Goal: Manage account settings

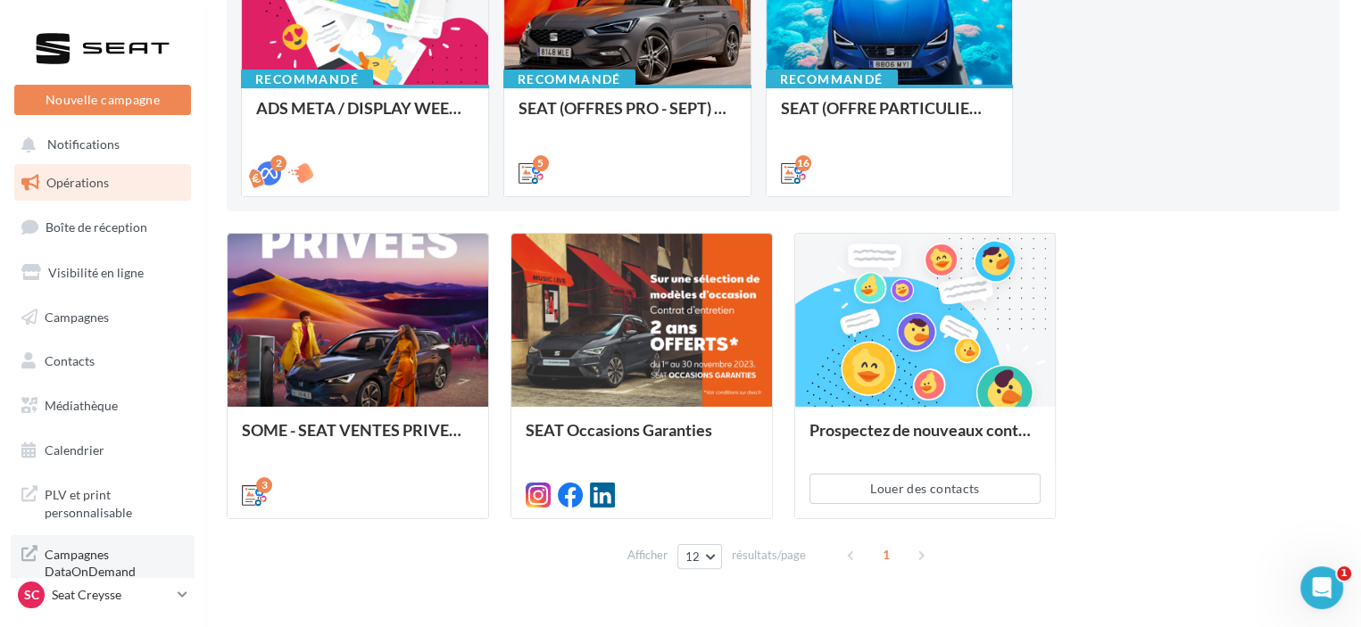
scroll to position [293, 0]
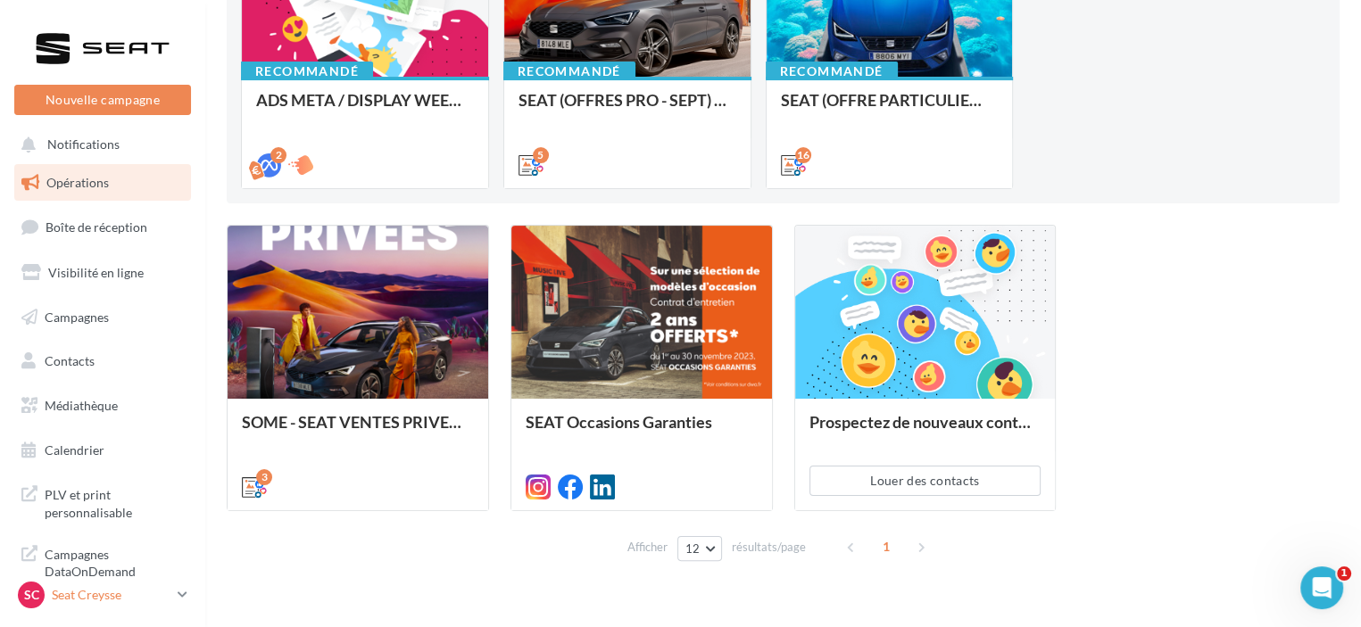
click at [154, 593] on p "Seat Creysse" at bounding box center [111, 595] width 119 height 18
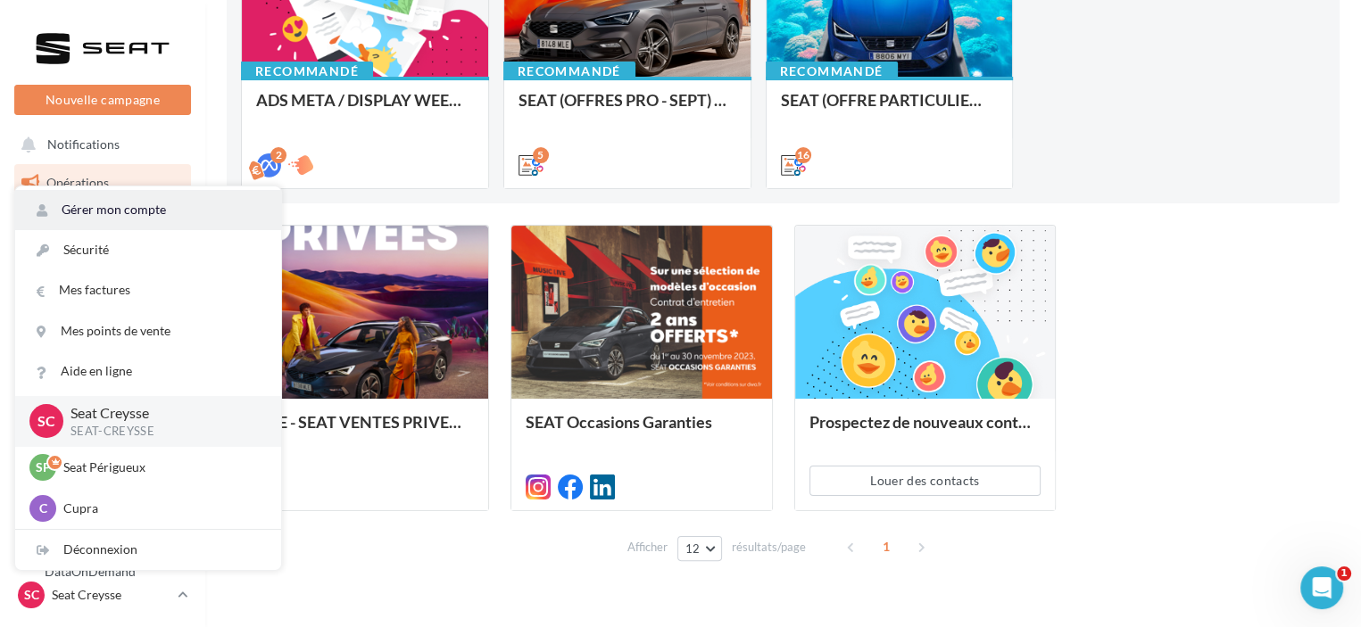
click at [166, 199] on link "Gérer mon compte" at bounding box center [148, 210] width 266 height 40
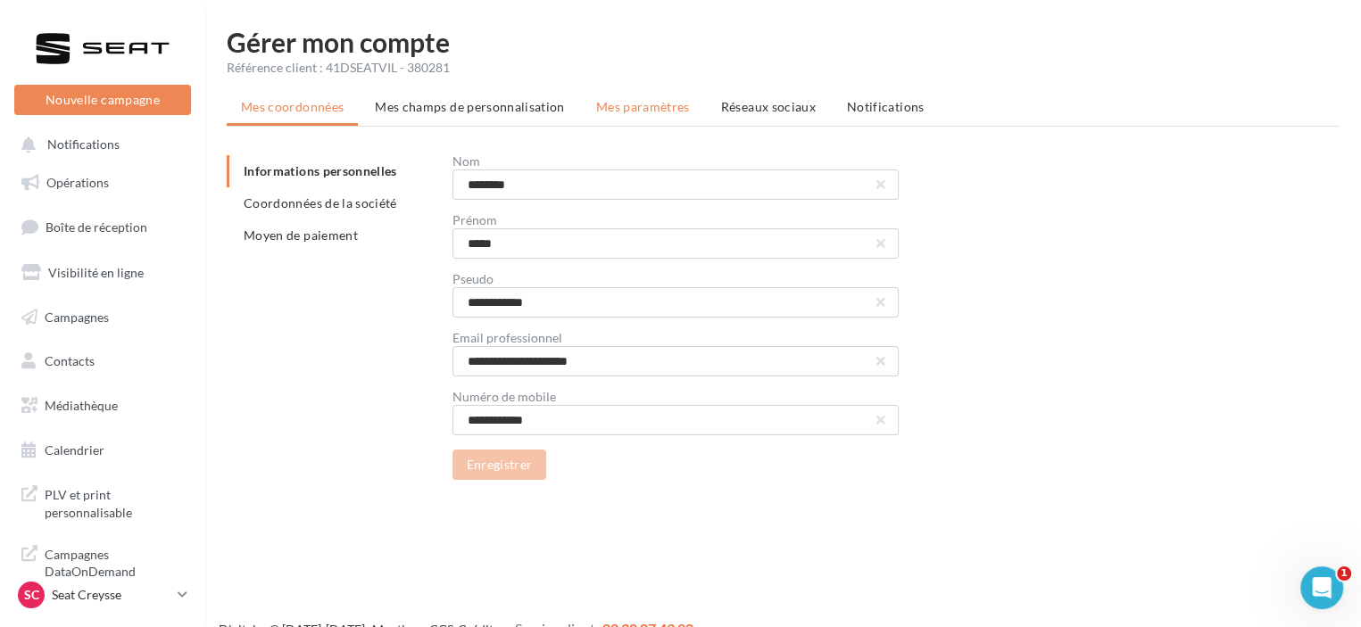
click at [652, 97] on li "Mes paramètres" at bounding box center [643, 107] width 122 height 32
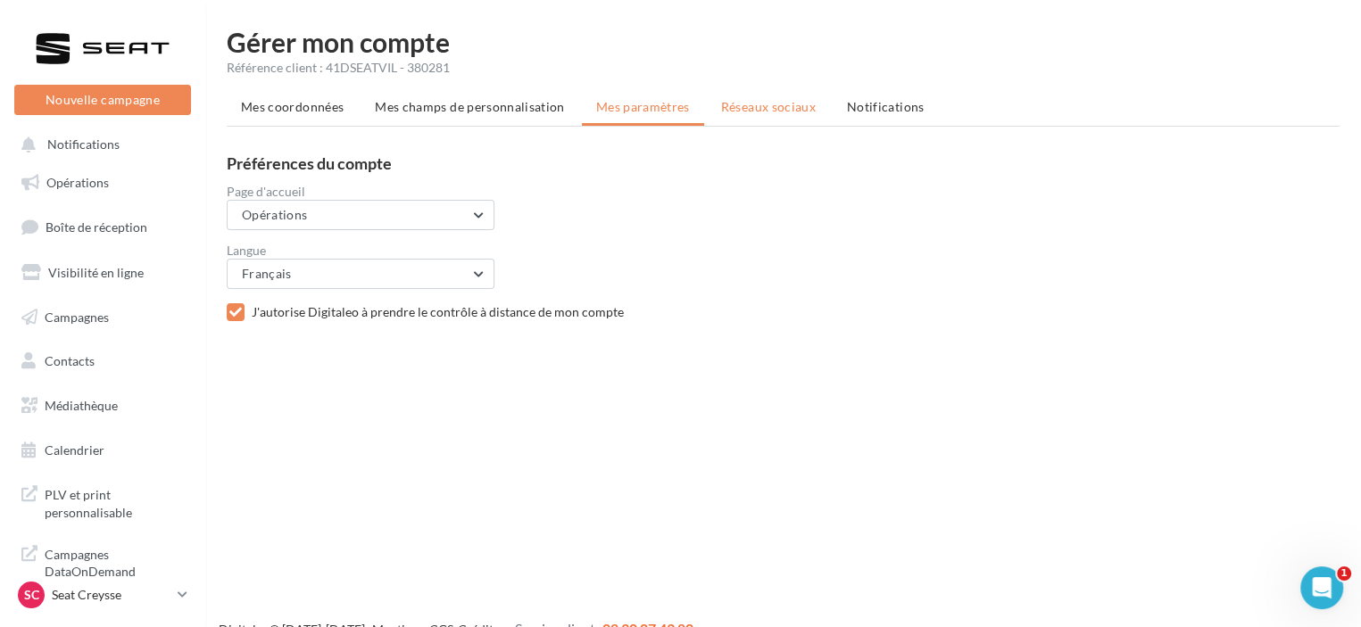
click at [753, 99] on span "Réseaux sociaux" at bounding box center [768, 106] width 95 height 15
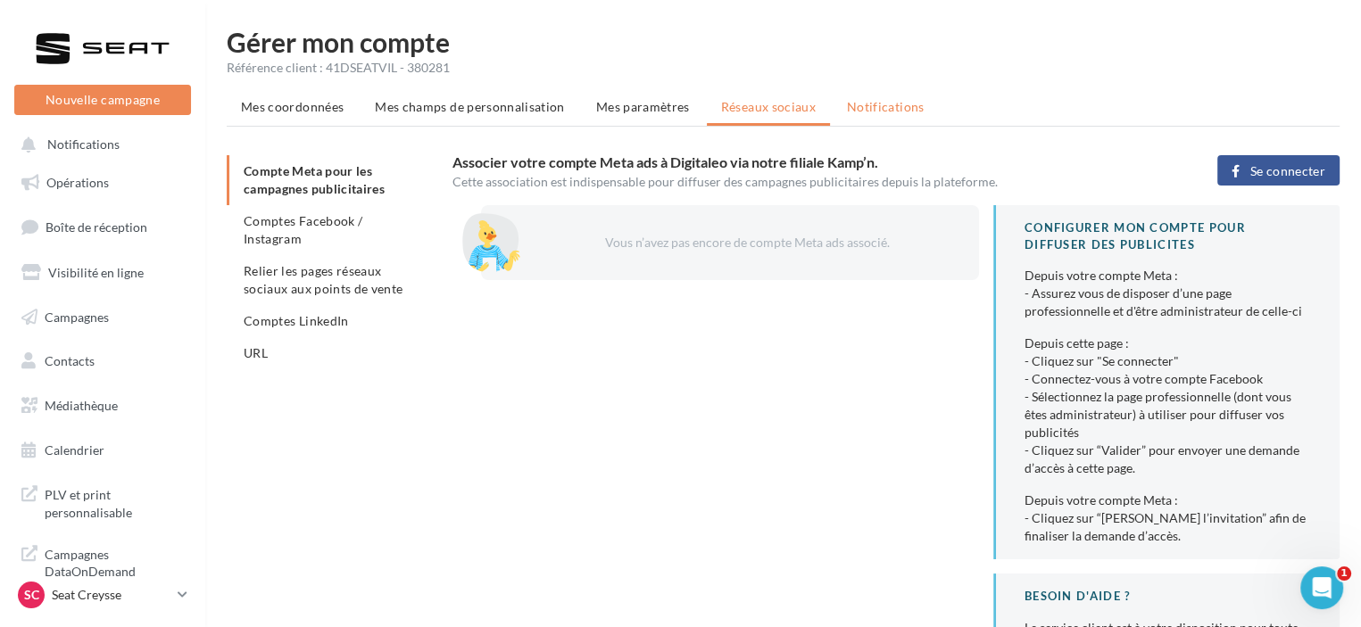
click at [860, 111] on span "Notifications" at bounding box center [886, 106] width 78 height 15
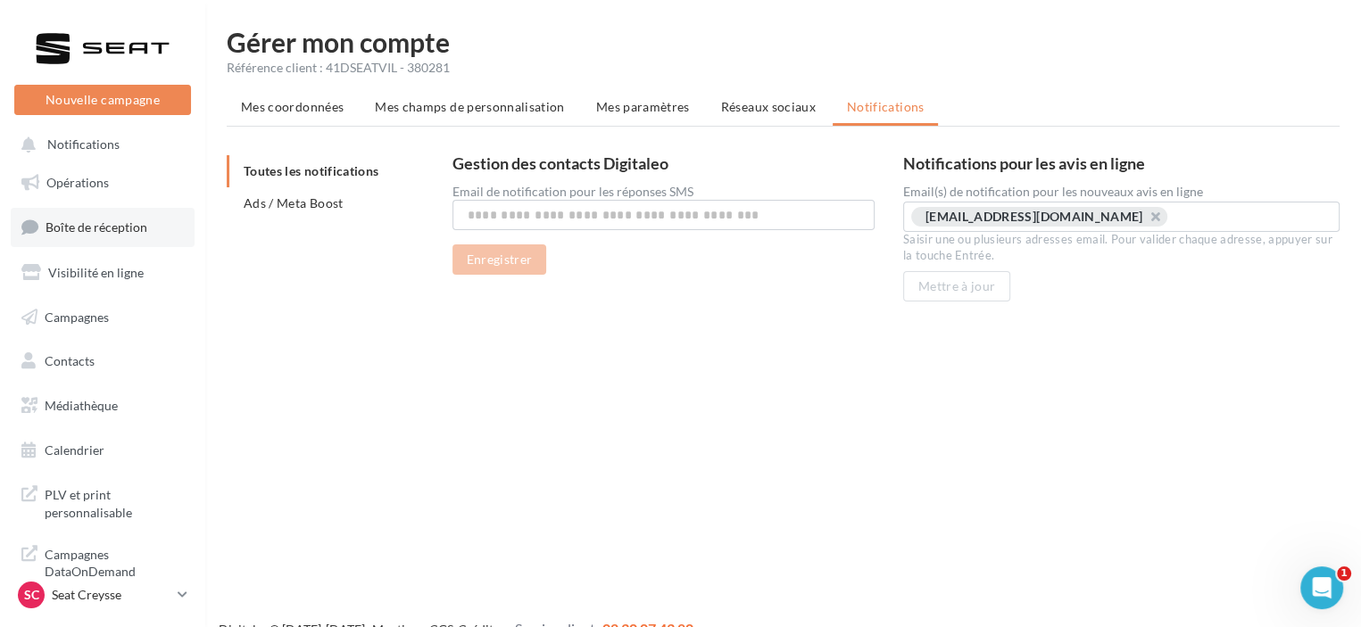
click at [149, 235] on link "Boîte de réception" at bounding box center [103, 227] width 184 height 38
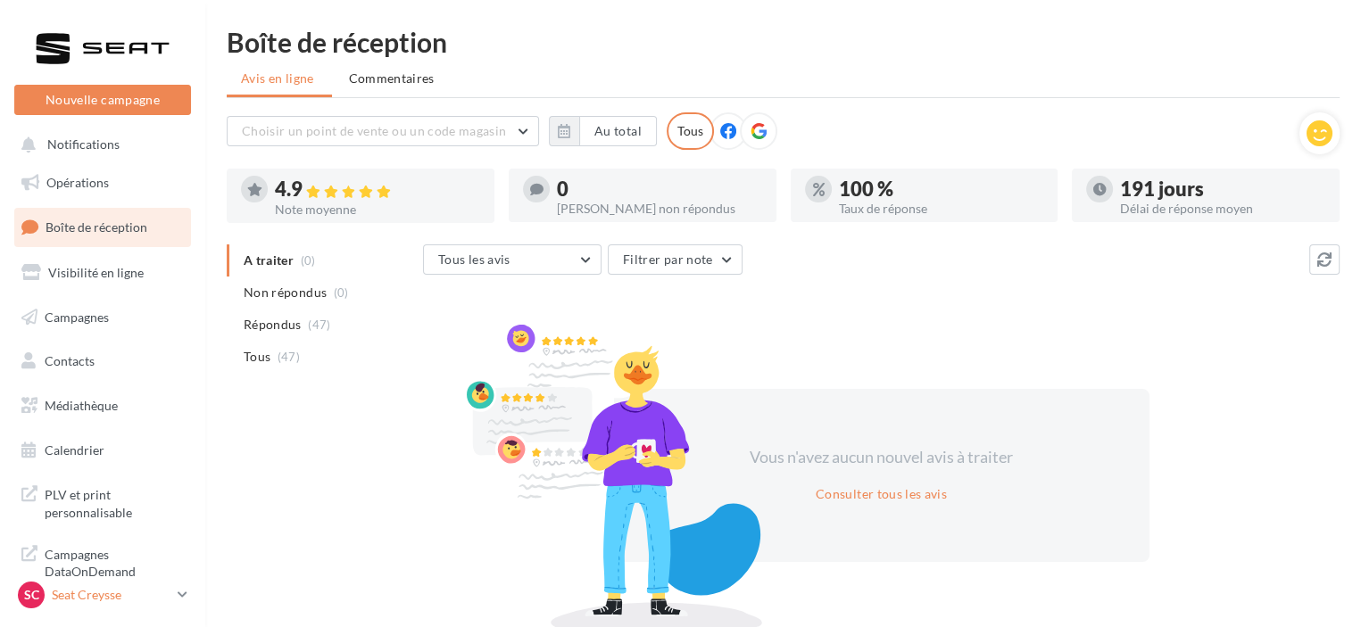
click at [170, 602] on p "Seat Creysse" at bounding box center [111, 595] width 119 height 18
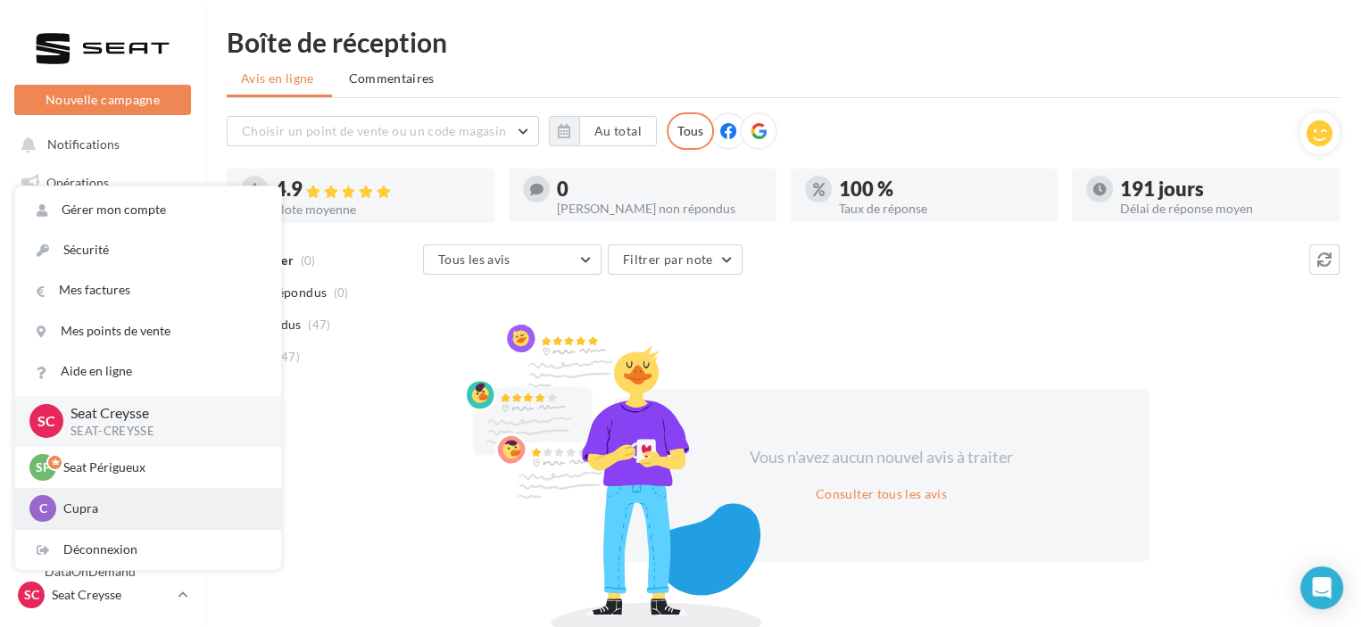
click at [171, 506] on p "Cupra" at bounding box center [161, 509] width 196 height 18
